Goal: Navigation & Orientation: Find specific page/section

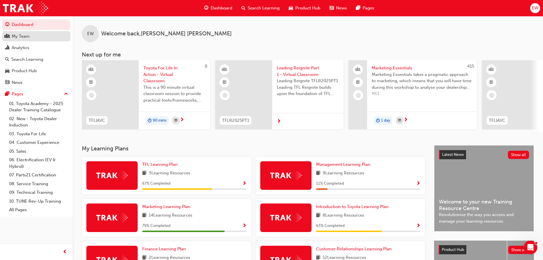
click at [30, 35] on div "My Team" at bounding box center [36, 36] width 62 height 7
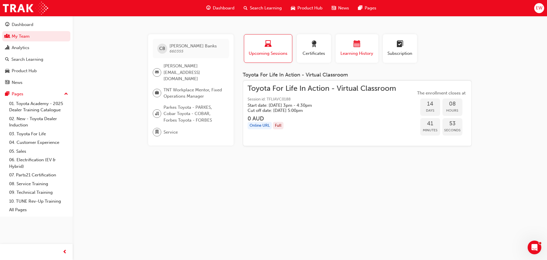
click at [362, 49] on div "Learning History" at bounding box center [357, 48] width 34 height 16
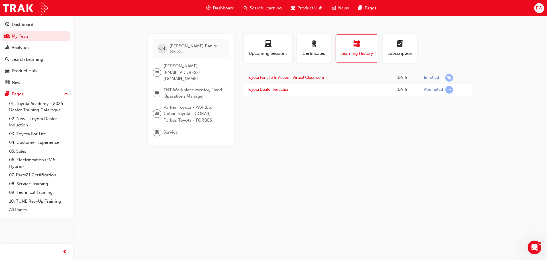
click at [158, 230] on div "CB [PERSON_NAME] 660355 [PERSON_NAME][EMAIL_ADDRESS][DOMAIN_NAME] TNT Workplace…" at bounding box center [273, 130] width 547 height 260
click at [23, 36] on link "My Team" at bounding box center [36, 36] width 68 height 11
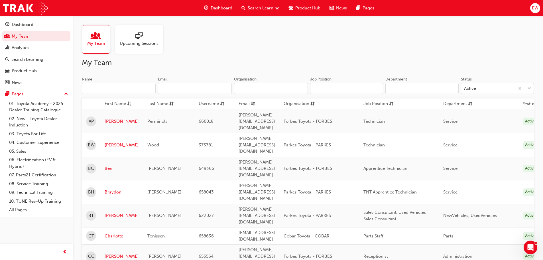
click at [138, 37] on span "sessionType_ONLINE_URL-icon" at bounding box center [138, 36] width 7 height 8
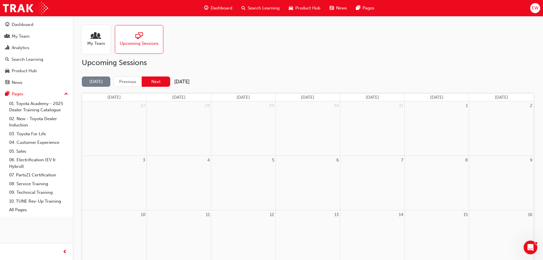
click at [158, 79] on button "Next" at bounding box center [156, 81] width 28 height 11
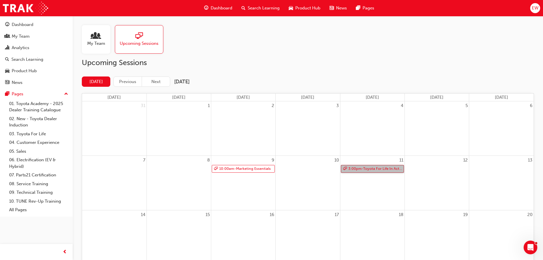
click at [368, 167] on link "3:00pm - Toyota For Life In Action - Virtual Classroom" at bounding box center [372, 169] width 63 height 8
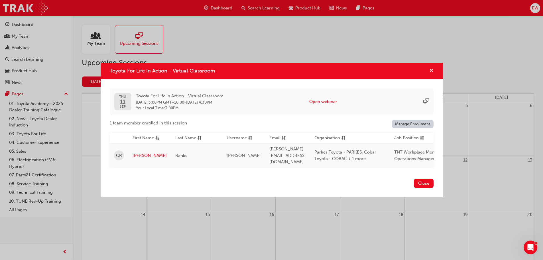
click at [431, 70] on span "cross-icon" at bounding box center [431, 70] width 4 height 5
